Goal: Register for event/course

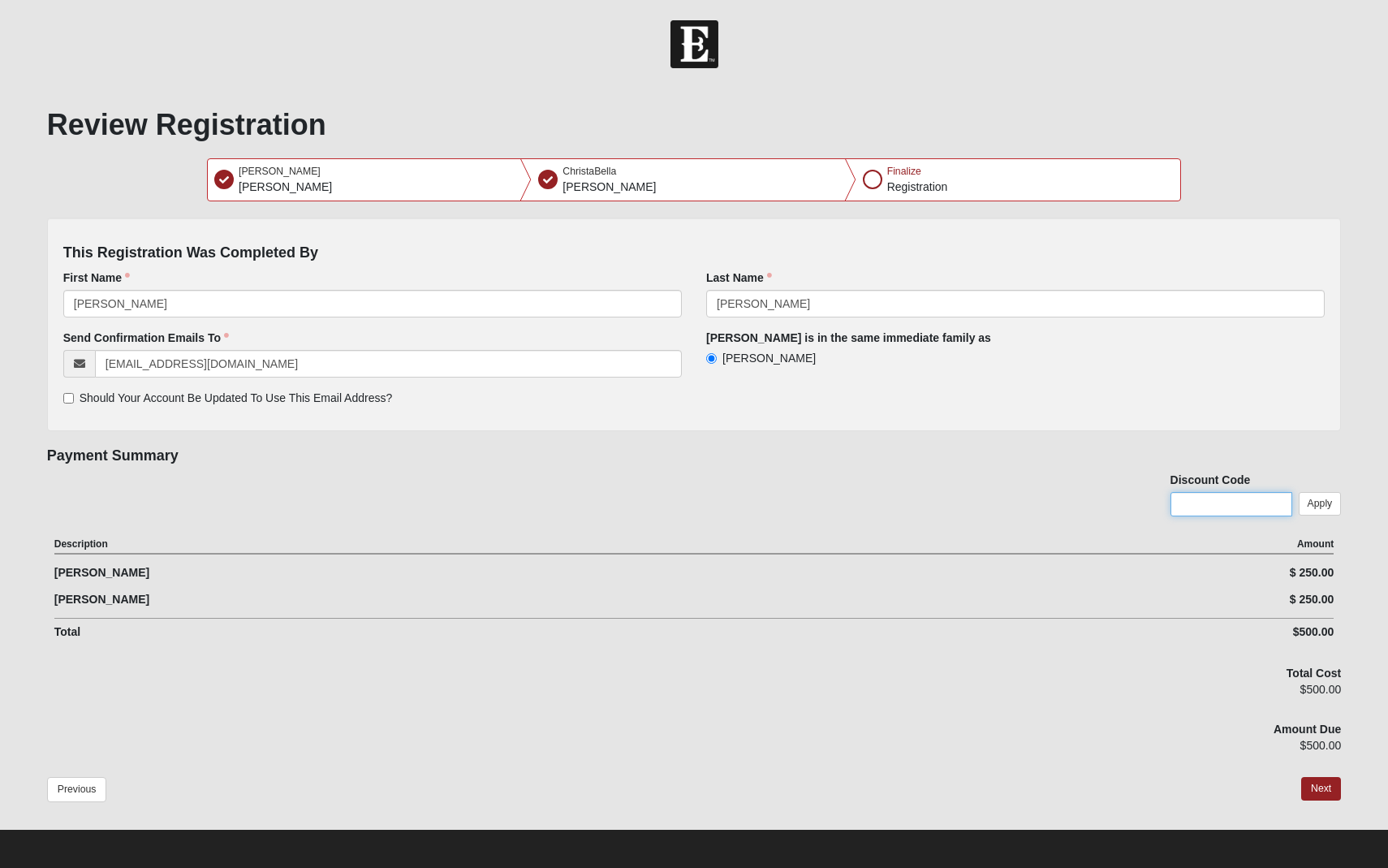
click at [1205, 504] on input "text" at bounding box center [1232, 504] width 122 height 24
click at [1322, 501] on button "Apply" at bounding box center [1321, 503] width 43 height 23
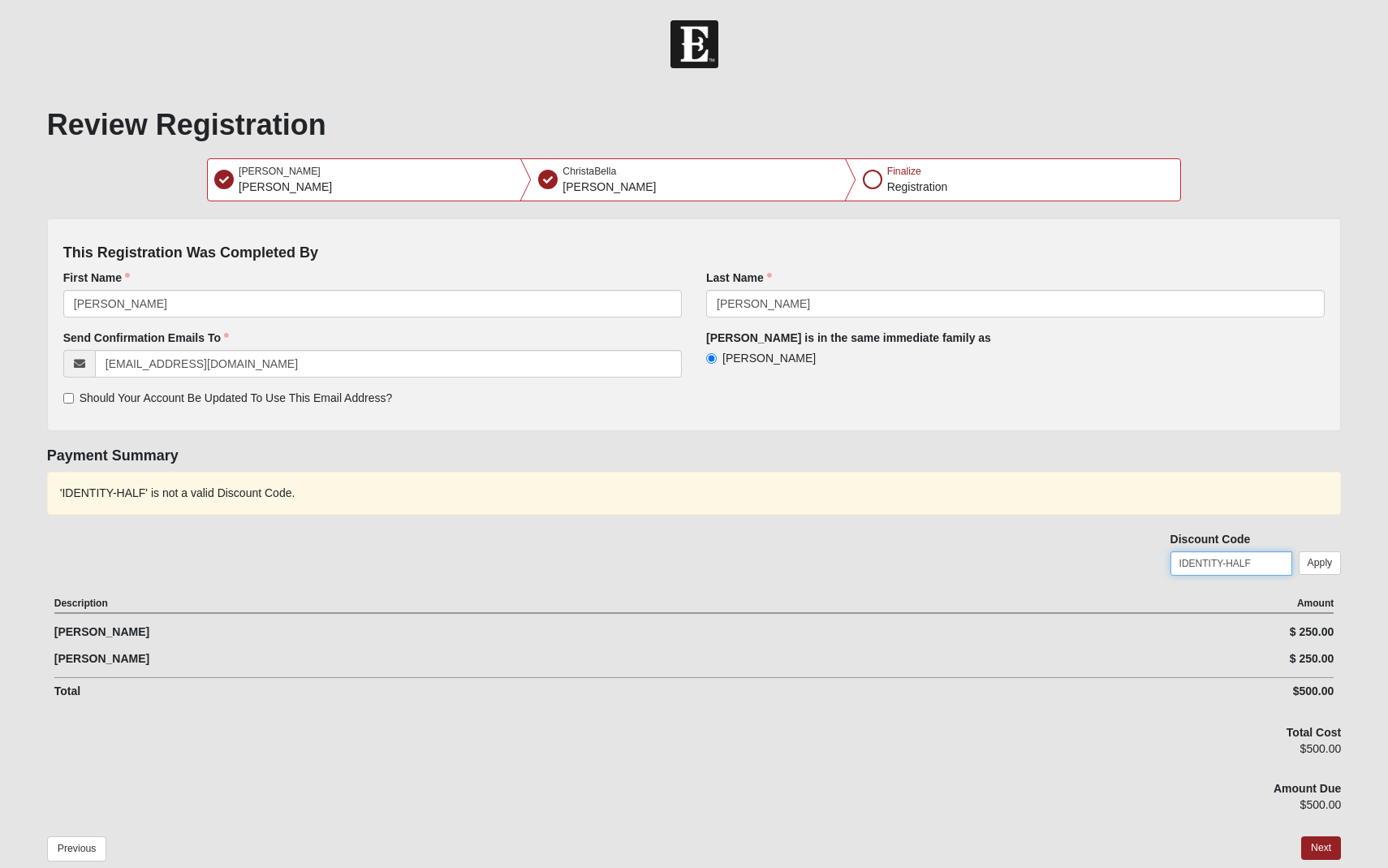
drag, startPoint x: 1264, startPoint y: 562, endPoint x: 1223, endPoint y: 560, distance: 41.0
click at [1223, 559] on input "IDENTITY-HALF" at bounding box center [1232, 563] width 122 height 24
click at [1319, 563] on button "Apply" at bounding box center [1321, 562] width 43 height 23
drag, startPoint x: 1257, startPoint y: 559, endPoint x: 1161, endPoint y: 565, distance: 96.2
click at [1161, 565] on div "'IDENTITY HALF' is not a valid Discount Code. Discount Code IDENTITY HALF Apply" at bounding box center [695, 531] width 1295 height 118
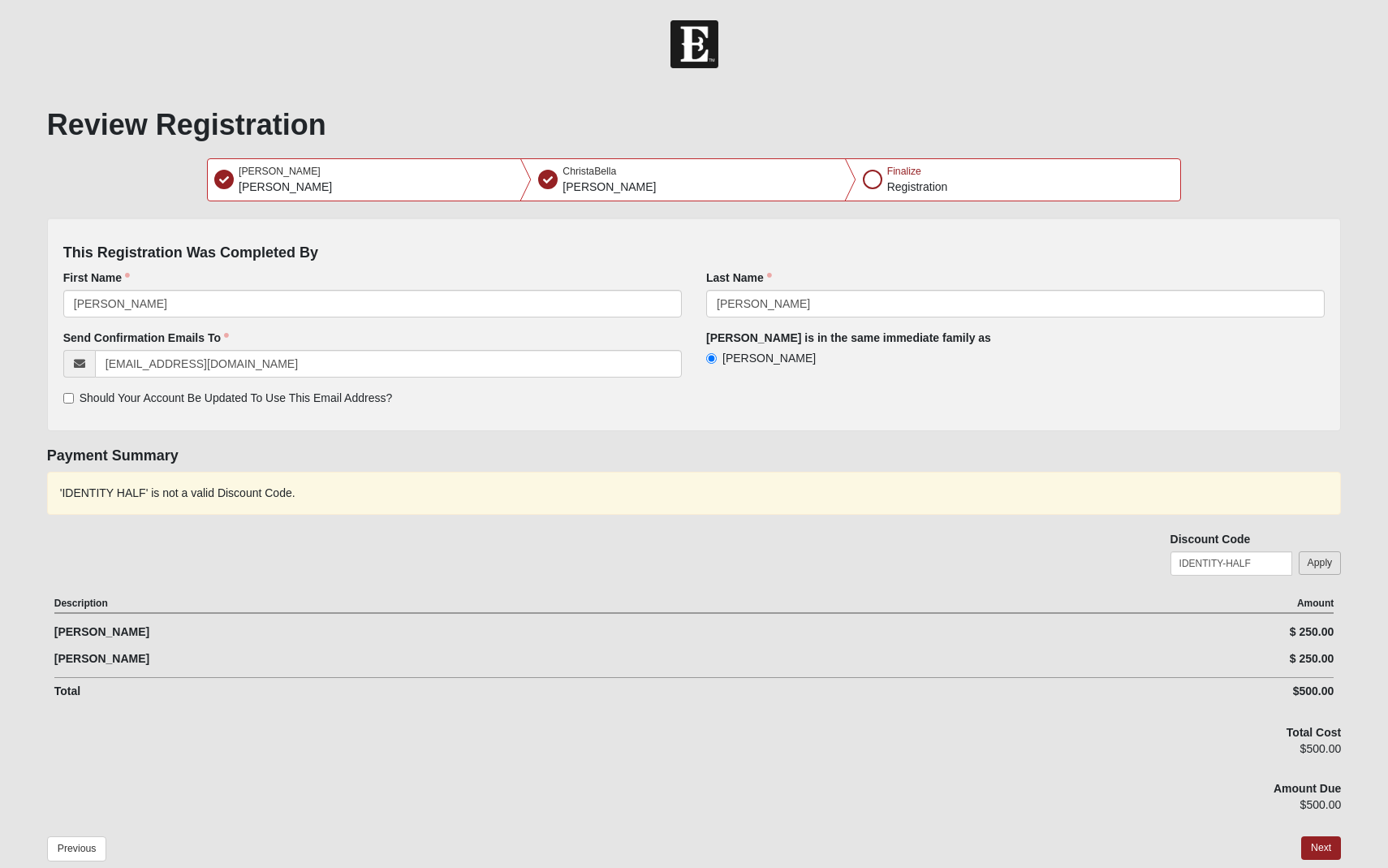
click at [1327, 557] on button "Apply" at bounding box center [1321, 562] width 43 height 23
drag, startPoint x: 1259, startPoint y: 558, endPoint x: 1133, endPoint y: 556, distance: 126.0
click at [1133, 556] on div "'IDENTITY-HALF' is not a valid Discount Code. Discount Code IDENTITY-HALF Apply" at bounding box center [695, 531] width 1295 height 118
click at [1329, 561] on button "Apply" at bounding box center [1321, 562] width 43 height 23
drag, startPoint x: 1232, startPoint y: 561, endPoint x: 1160, endPoint y: 561, distance: 72.0
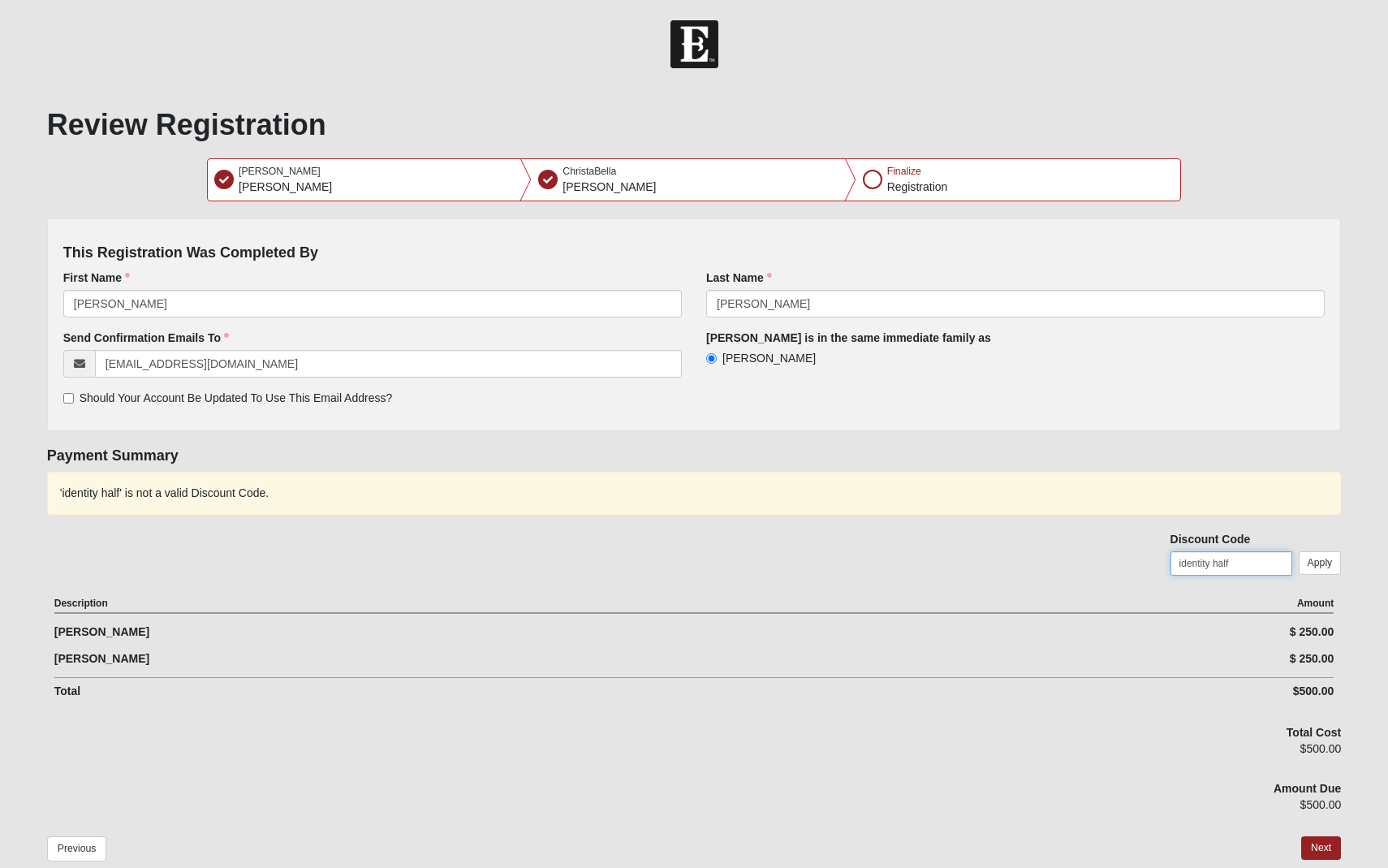
click at [1160, 561] on div "'identity half' is not a valid Discount Code. Discount Code identity half Apply" at bounding box center [695, 531] width 1295 height 118
type input "Identity-half"
click at [1324, 562] on button "Apply" at bounding box center [1321, 562] width 43 height 23
drag, startPoint x: 1244, startPoint y: 564, endPoint x: 1152, endPoint y: 561, distance: 92.0
click at [1152, 561] on div "'Identity-half' is not a valid Discount Code. Discount Code Identity-half Apply" at bounding box center [695, 531] width 1295 height 118
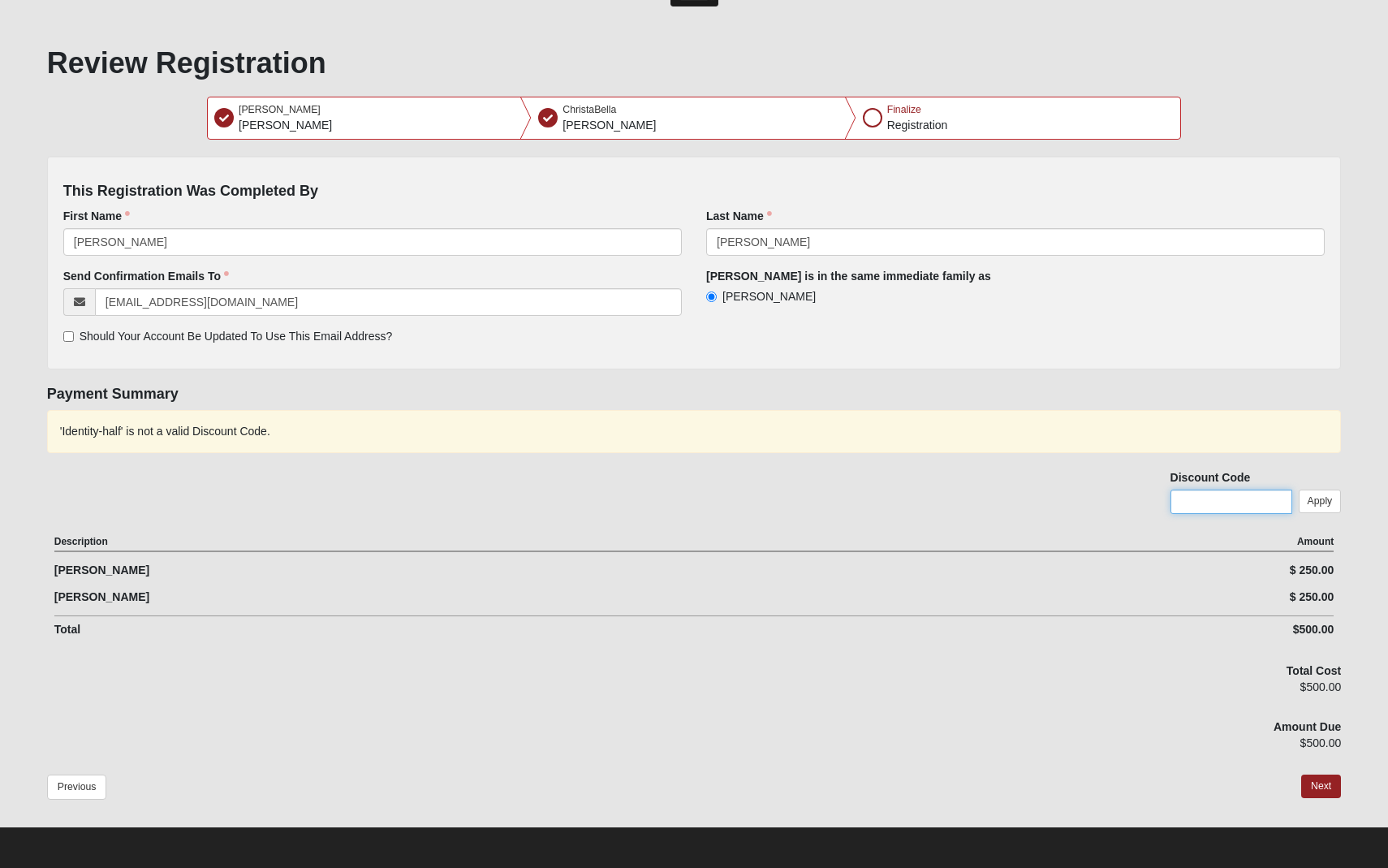
scroll to position [61, 0]
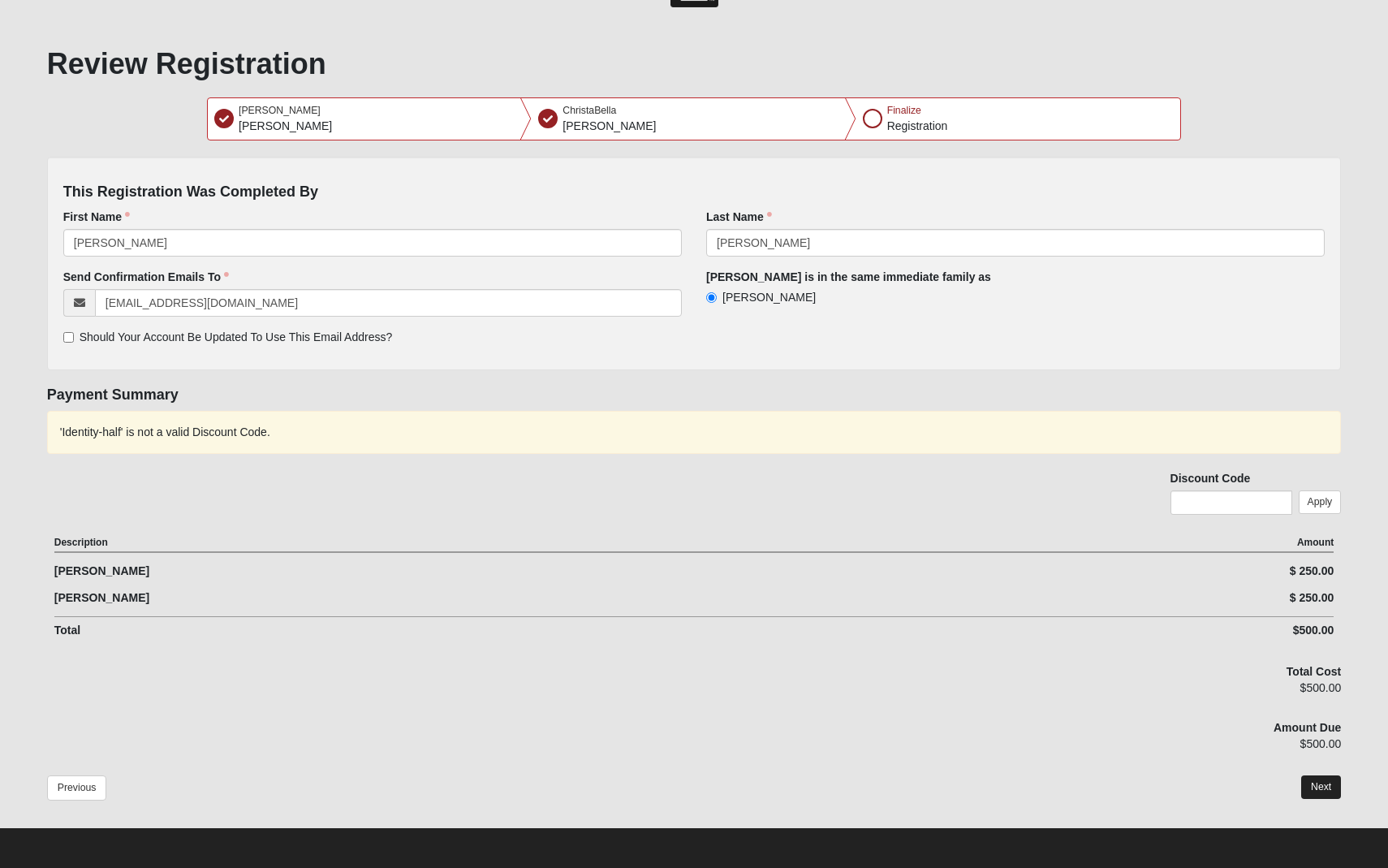
click at [1330, 789] on button "Next" at bounding box center [1321, 786] width 40 height 23
